Goal: Task Accomplishment & Management: Manage account settings

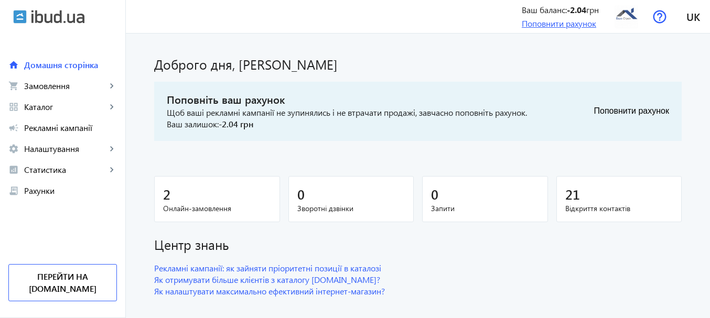
click at [560, 26] on link "Поповнити рахунок" at bounding box center [559, 23] width 74 height 11
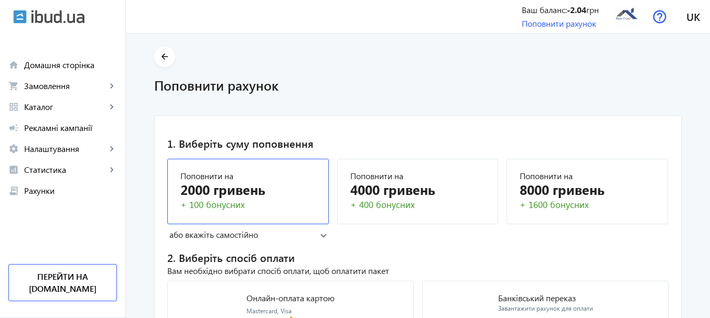
click at [255, 201] on div "+ 100 бонусних" at bounding box center [247, 205] width 135 height 13
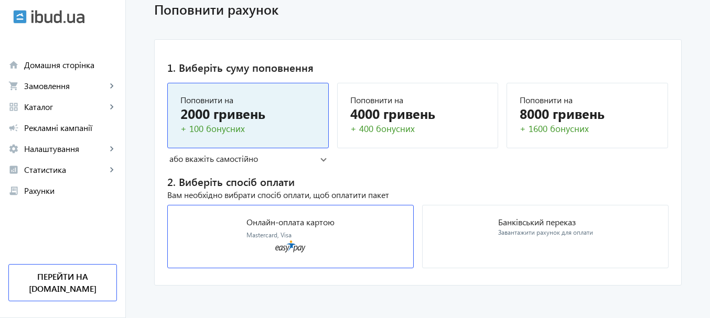
scroll to position [79, 0]
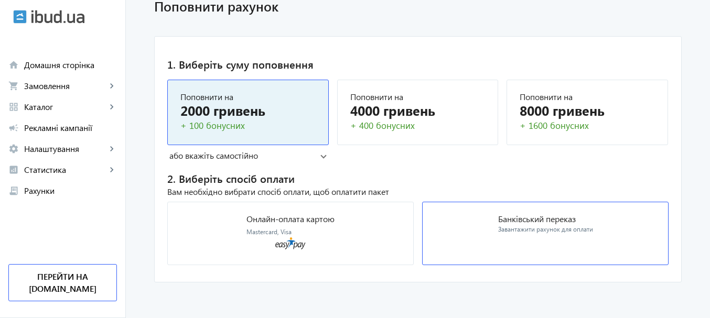
click at [501, 231] on div "Завантажити рахунок для оплати" at bounding box center [545, 229] width 95 height 9
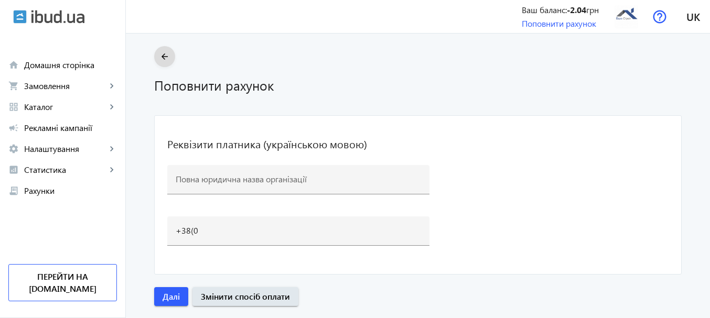
click at [163, 52] on mat-icon "arrow_back" at bounding box center [164, 56] width 13 height 13
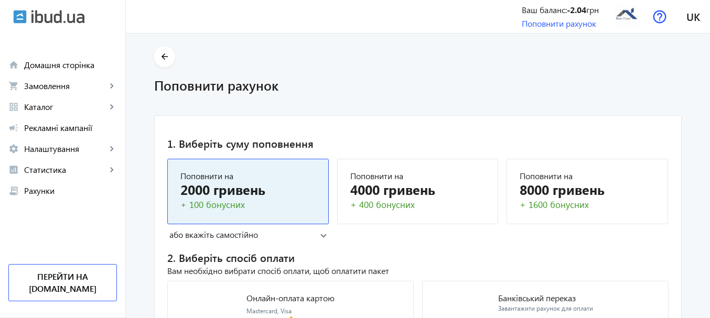
scroll to position [79, 0]
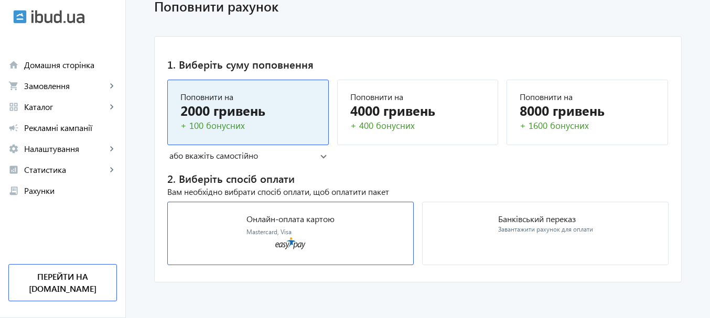
click at [276, 243] on icon at bounding box center [290, 244] width 30 height 12
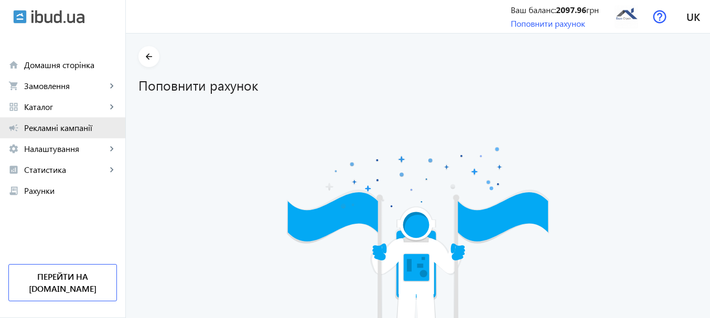
click at [46, 131] on span "Рекламні кампанії" at bounding box center [70, 128] width 93 height 10
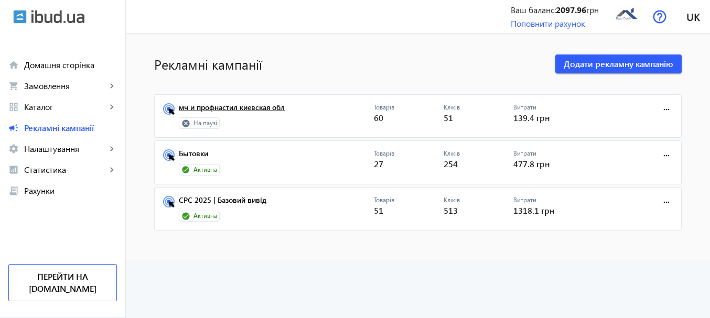
click at [220, 107] on link "мч и профнастил киевская обл" at bounding box center [276, 110] width 195 height 15
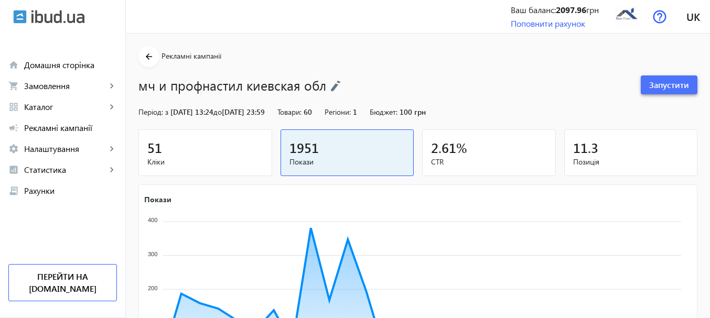
click at [662, 81] on span "Запустити" at bounding box center [669, 85] width 40 height 12
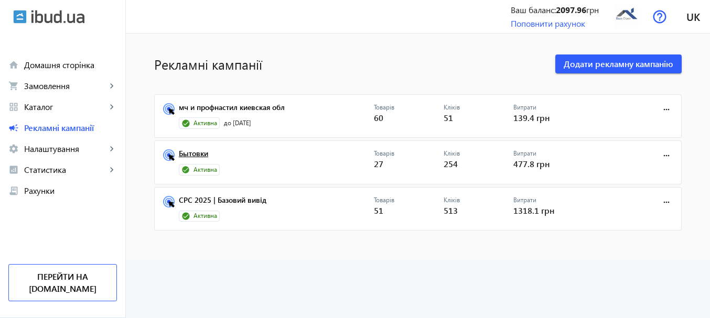
click at [179, 154] on link "Бытовки" at bounding box center [276, 156] width 195 height 15
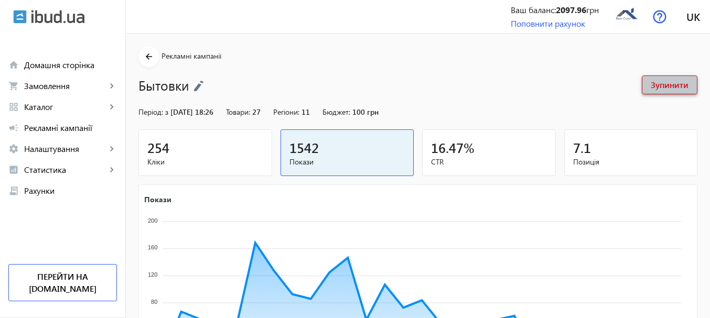
click at [656, 91] on span at bounding box center [669, 84] width 55 height 25
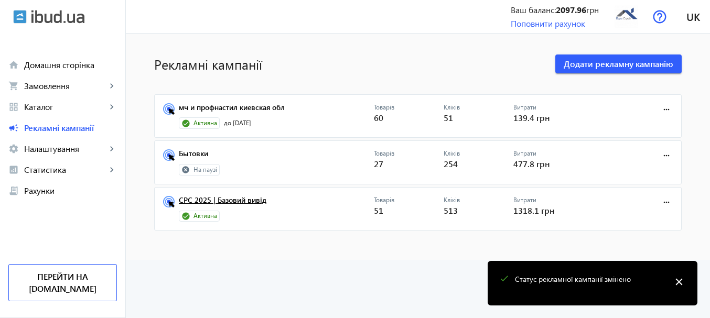
click at [227, 201] on link "CPC 2025 | Базовий вивід" at bounding box center [276, 203] width 195 height 15
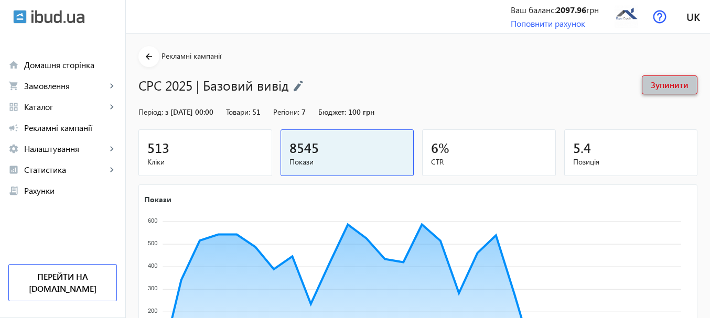
click at [664, 88] on span "Зупинити" at bounding box center [670, 85] width 38 height 12
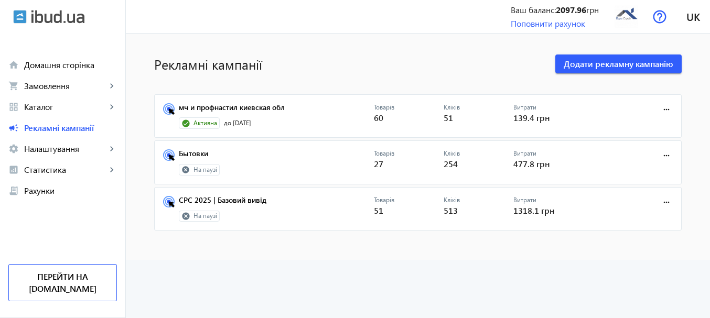
click at [181, 171] on icon at bounding box center [185, 170] width 9 height 9
click at [184, 170] on icon at bounding box center [185, 169] width 7 height 7
click at [181, 155] on link "Бытовки" at bounding box center [276, 156] width 195 height 15
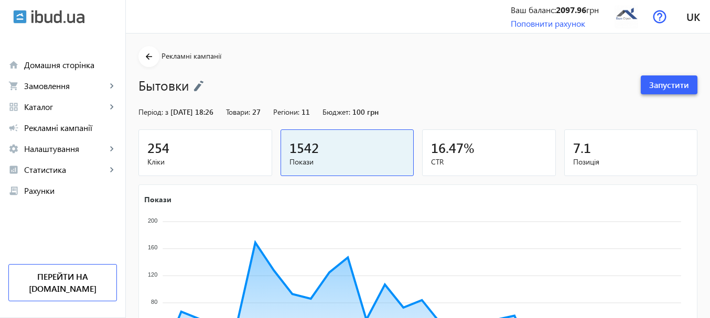
click at [653, 85] on span "Запустити" at bounding box center [669, 85] width 40 height 12
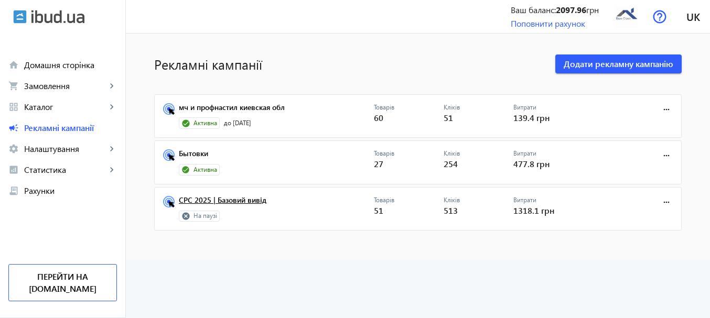
click at [181, 196] on link "CPC 2025 | Базовий вивід" at bounding box center [276, 203] width 195 height 15
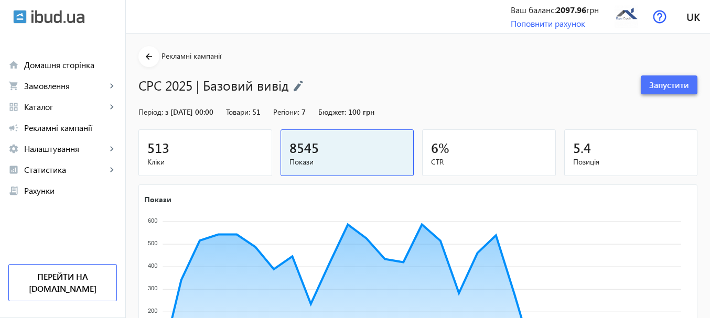
click at [657, 84] on span "Запустити" at bounding box center [669, 85] width 40 height 12
